Goal: Information Seeking & Learning: Learn about a topic

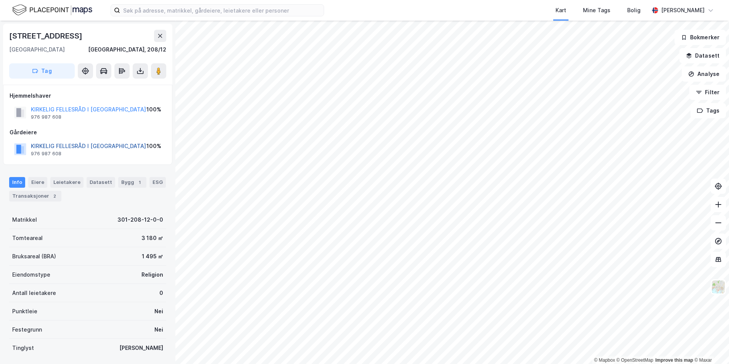
click at [0, 0] on button "KIRKELIG FELLESRÅD I [GEOGRAPHIC_DATA]" at bounding box center [0, 0] width 0 height 0
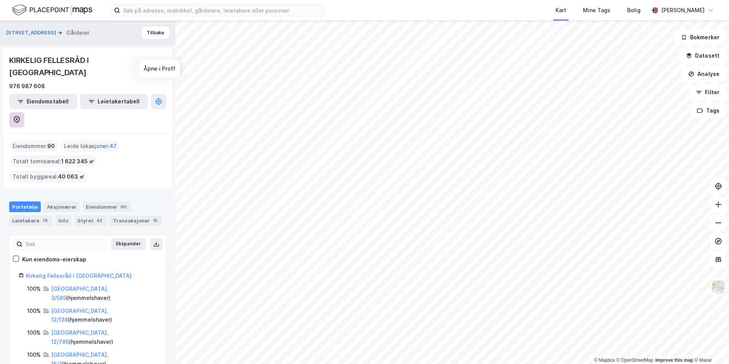
click at [21, 116] on icon at bounding box center [17, 120] width 8 height 8
click at [107, 226] on div "© Mapbox © OpenStreetMap Improve this map © Maxar Akersgata 60 Gårdeier Tilbake…" at bounding box center [364, 192] width 729 height 343
click at [45, 94] on button "Eiendomstabell" at bounding box center [43, 101] width 68 height 15
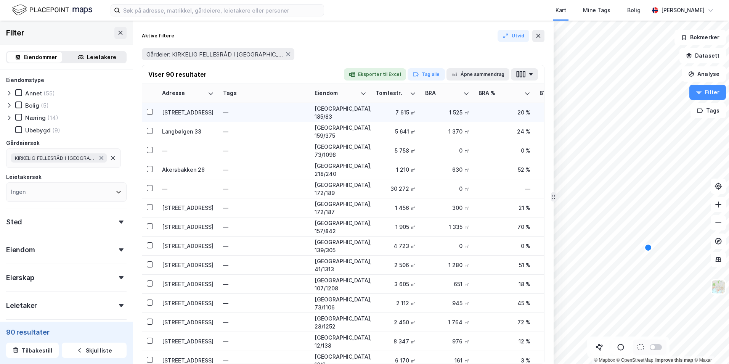
click at [197, 108] on div "Ravnåsveien 28" at bounding box center [188, 112] width 52 height 8
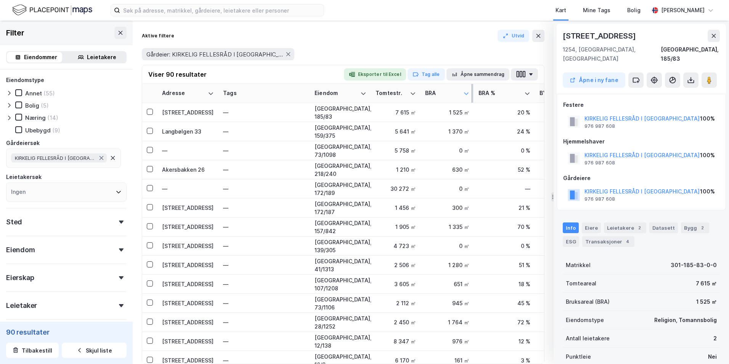
click at [467, 94] on icon at bounding box center [466, 93] width 6 height 6
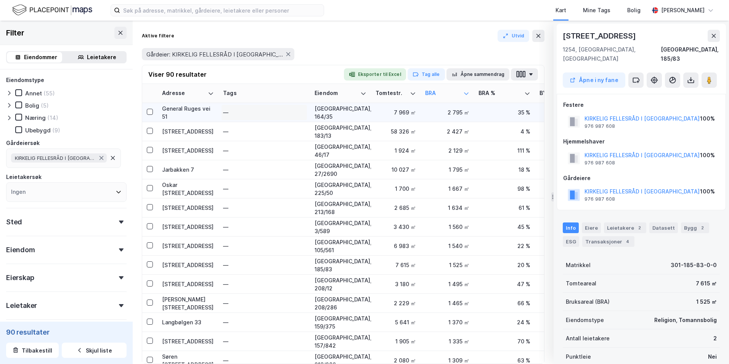
click at [280, 118] on div "—" at bounding box center [264, 112] width 82 height 12
click at [283, 71] on div "Viser 90 resultater Eksporter til Excel Tag alle Åpne sammendrag" at bounding box center [343, 74] width 402 height 19
click at [193, 108] on div "General Ruges vei 51" at bounding box center [188, 112] width 52 height 16
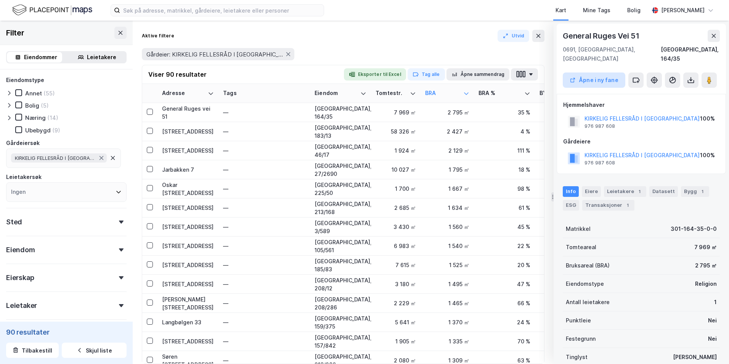
click at [597, 73] on button "Åpne i ny fane" at bounding box center [594, 79] width 63 height 15
click at [247, 133] on div "—" at bounding box center [264, 131] width 82 height 12
click at [526, 93] on icon at bounding box center [527, 93] width 5 height 2
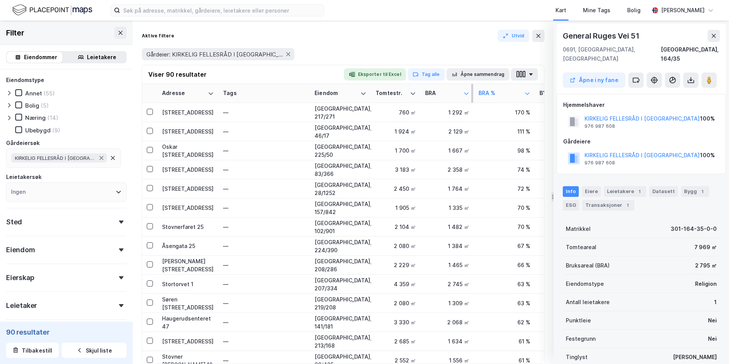
click at [467, 93] on icon at bounding box center [466, 93] width 5 height 2
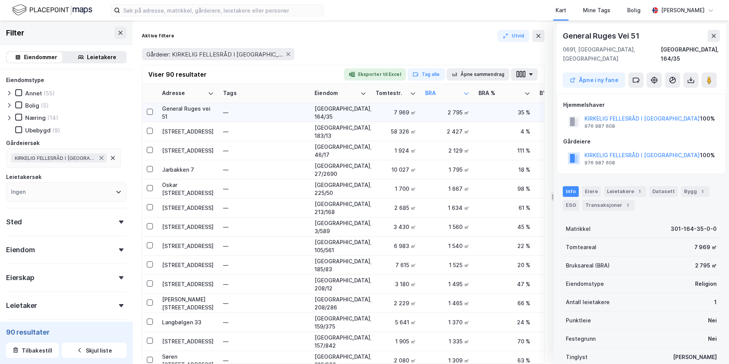
click at [207, 114] on div "General Ruges vei 51" at bounding box center [188, 112] width 52 height 16
click at [244, 128] on div "—" at bounding box center [264, 131] width 82 height 12
click at [169, 110] on div "General Ruges vei 51" at bounding box center [188, 112] width 52 height 16
click at [189, 127] on div "Ekebergveien 236" at bounding box center [188, 131] width 52 height 8
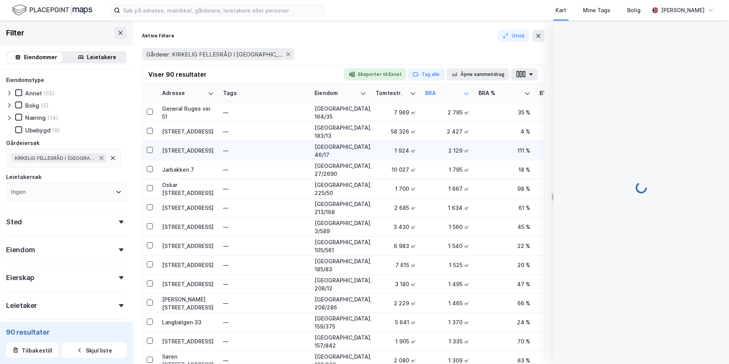
click at [188, 152] on div "Kirkeveien 84" at bounding box center [188, 150] width 52 height 8
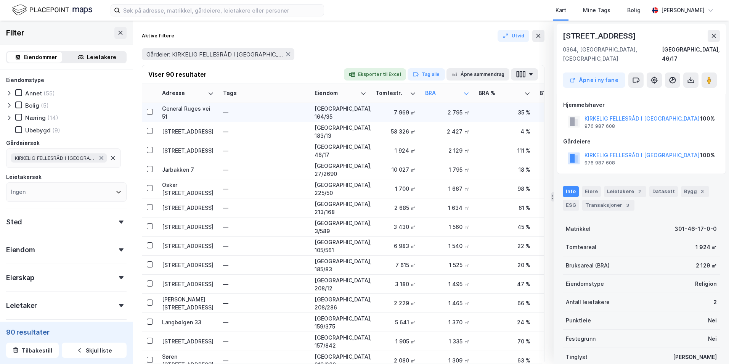
click at [188, 115] on div "General Ruges vei 51" at bounding box center [188, 112] width 52 height 16
click at [600, 73] on button "Åpne i ny fane" at bounding box center [594, 79] width 63 height 15
click at [273, 134] on div "—" at bounding box center [264, 131] width 82 height 12
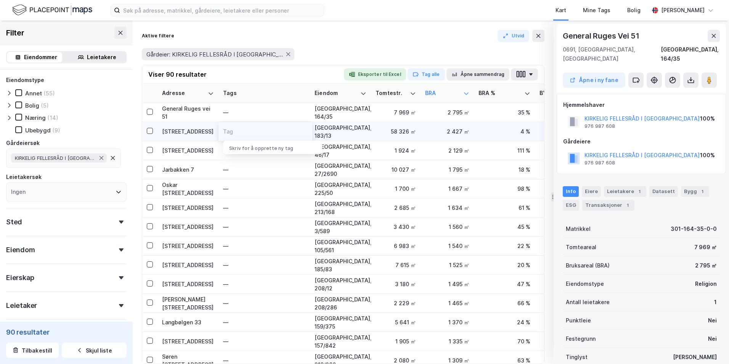
click at [428, 133] on div "2 427 ㎡" at bounding box center [447, 131] width 44 height 8
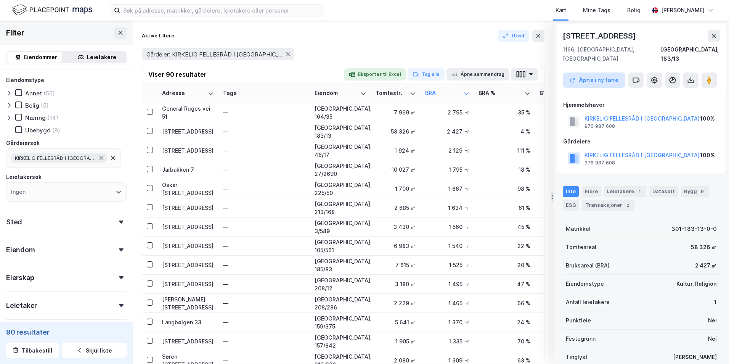
click at [587, 73] on button "Åpne i ny fane" at bounding box center [594, 79] width 63 height 15
click at [530, 96] on div at bounding box center [527, 93] width 6 height 7
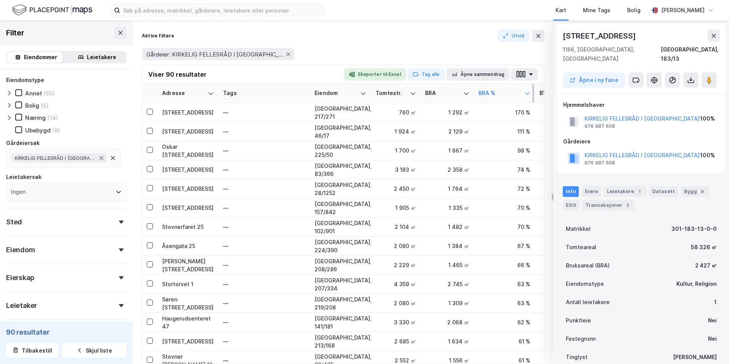
click at [524, 93] on icon at bounding box center [527, 93] width 6 height 6
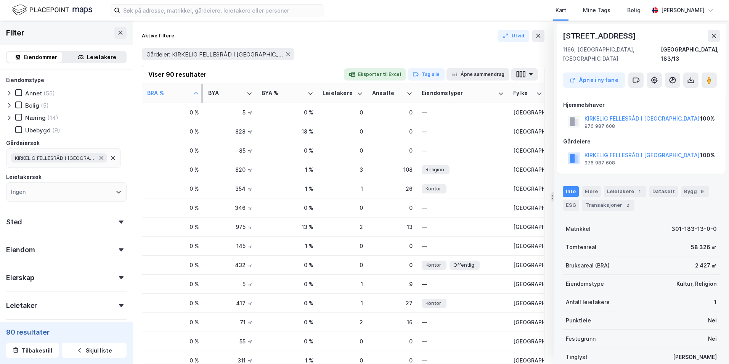
scroll to position [0, 333]
click at [245, 95] on icon at bounding box center [248, 93] width 6 height 6
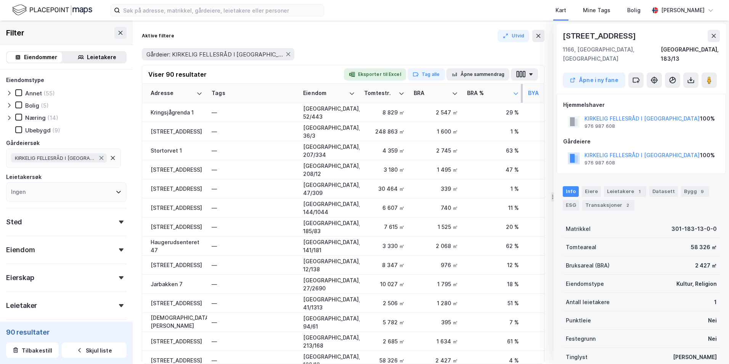
scroll to position [0, 0]
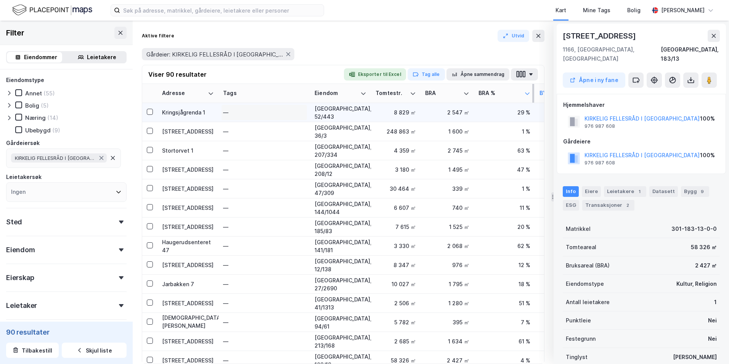
click at [246, 115] on div "—" at bounding box center [264, 112] width 82 height 12
click at [202, 112] on div "Kringsjågrenda 1" at bounding box center [188, 112] width 52 height 8
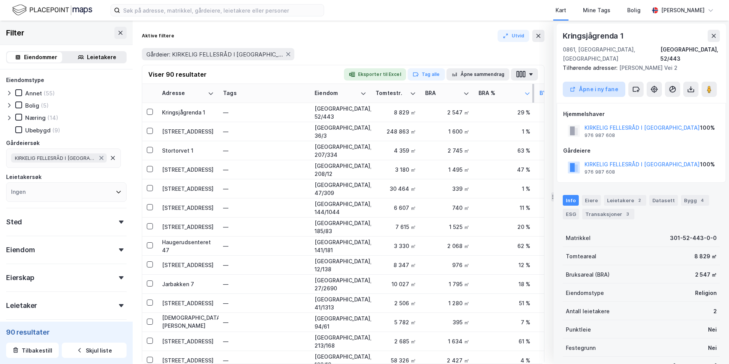
click at [598, 84] on button "Åpne i ny fane" at bounding box center [594, 89] width 63 height 15
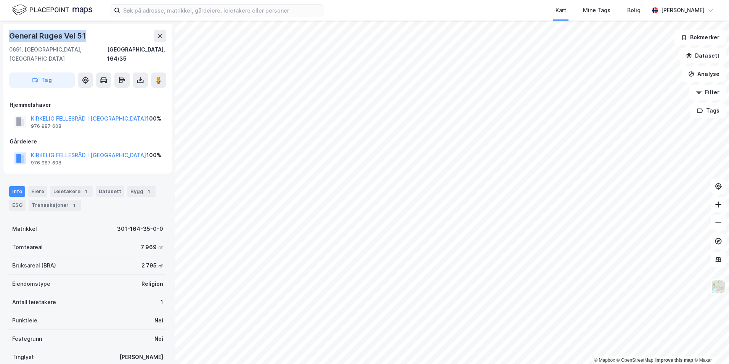
drag, startPoint x: 87, startPoint y: 36, endPoint x: 11, endPoint y: 38, distance: 75.9
click at [11, 39] on div "General Ruges Vei 51" at bounding box center [87, 36] width 157 height 12
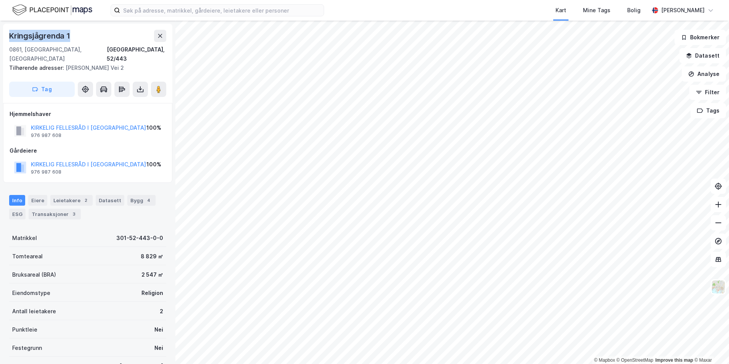
drag, startPoint x: 67, startPoint y: 37, endPoint x: 10, endPoint y: 35, distance: 57.2
click at [10, 35] on div "Kringsjågrenda 1" at bounding box center [87, 36] width 157 height 12
copy div "Kringsjågrenda 1"
